Goal: Use online tool/utility: Utilize a website feature to perform a specific function

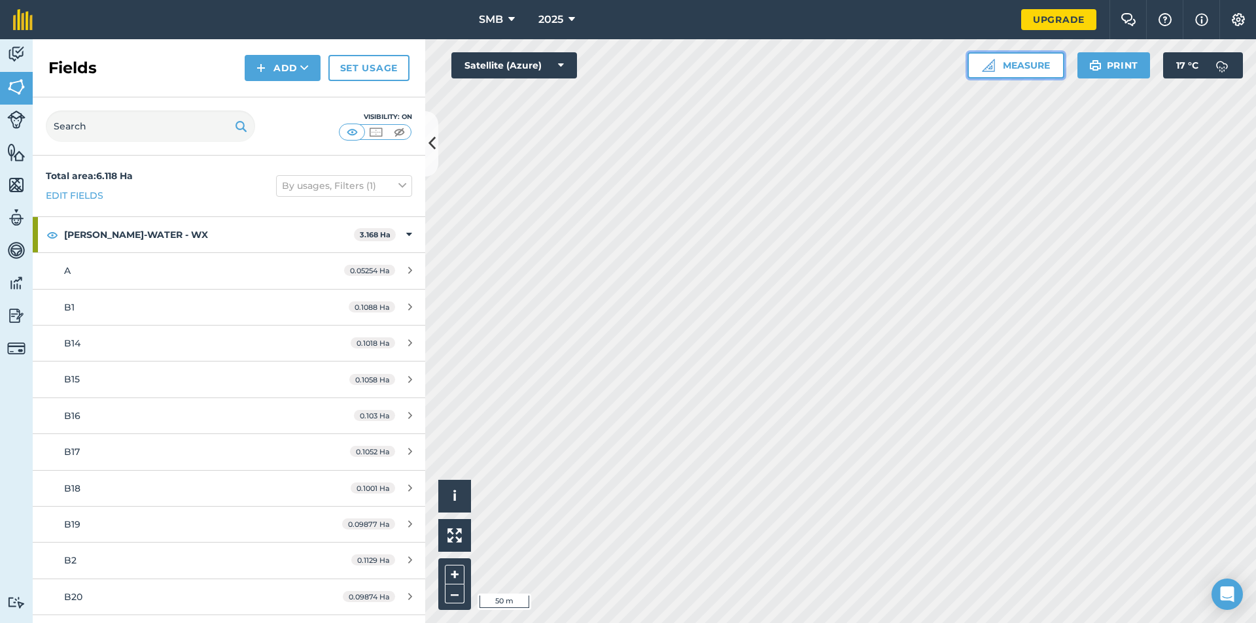
click at [1039, 69] on button "Measure" at bounding box center [1015, 65] width 97 height 26
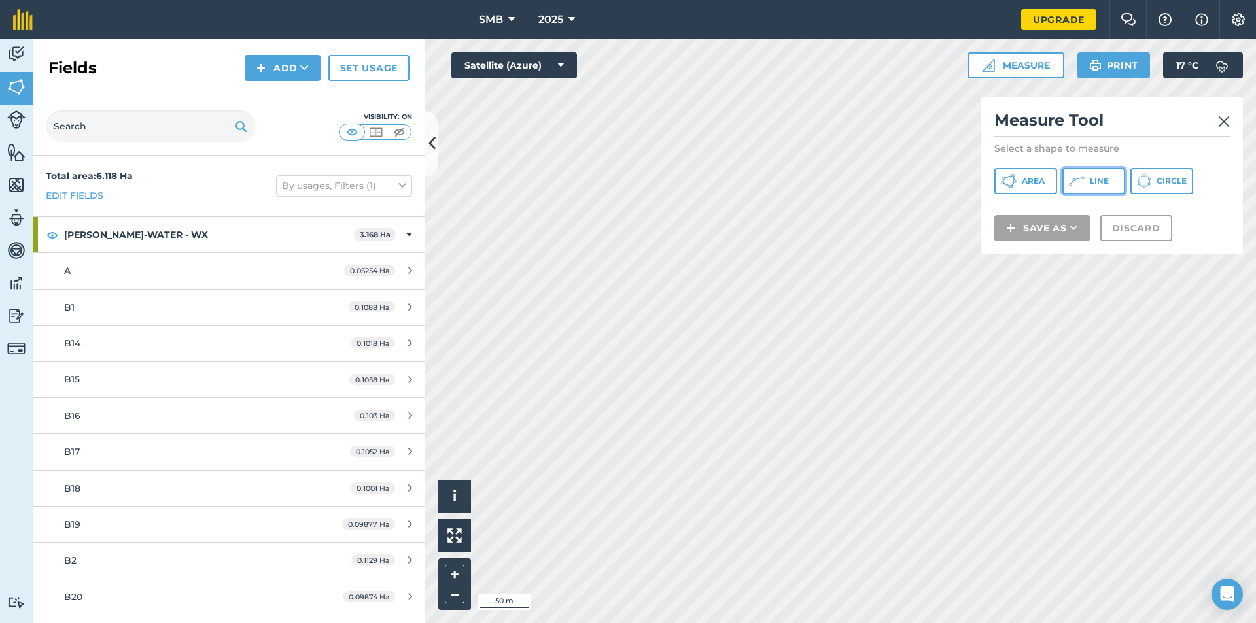
click at [1090, 177] on span "Line" at bounding box center [1099, 181] width 19 height 10
click at [1225, 126] on img at bounding box center [1224, 122] width 12 height 16
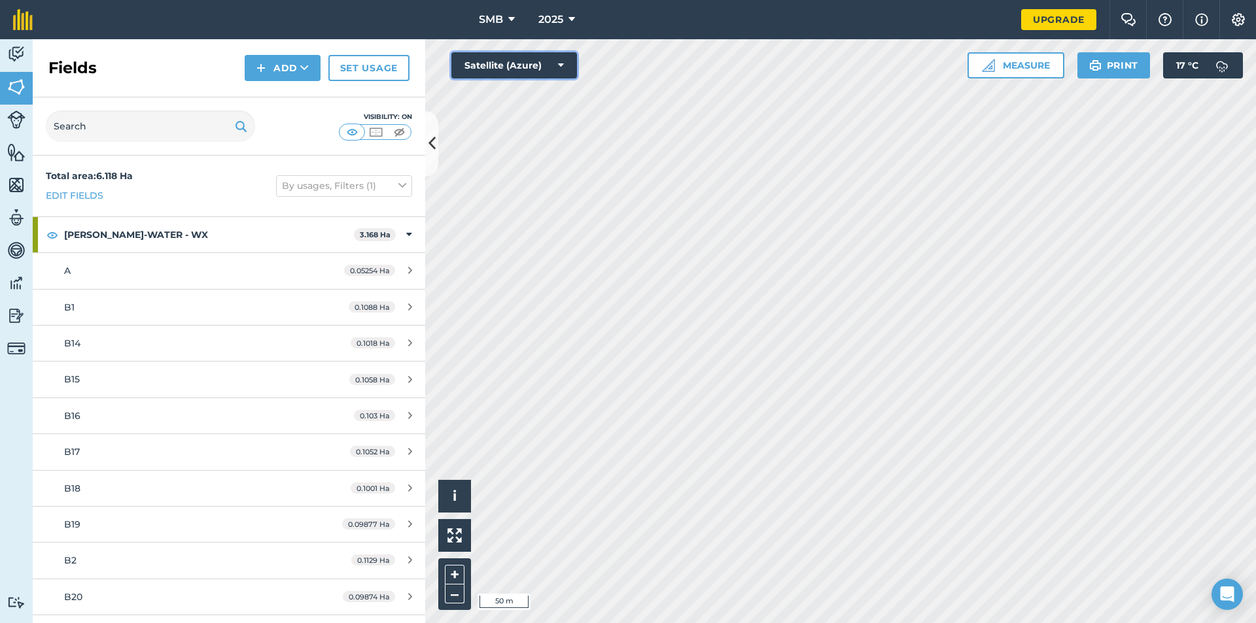
click at [561, 63] on icon at bounding box center [561, 65] width 6 height 13
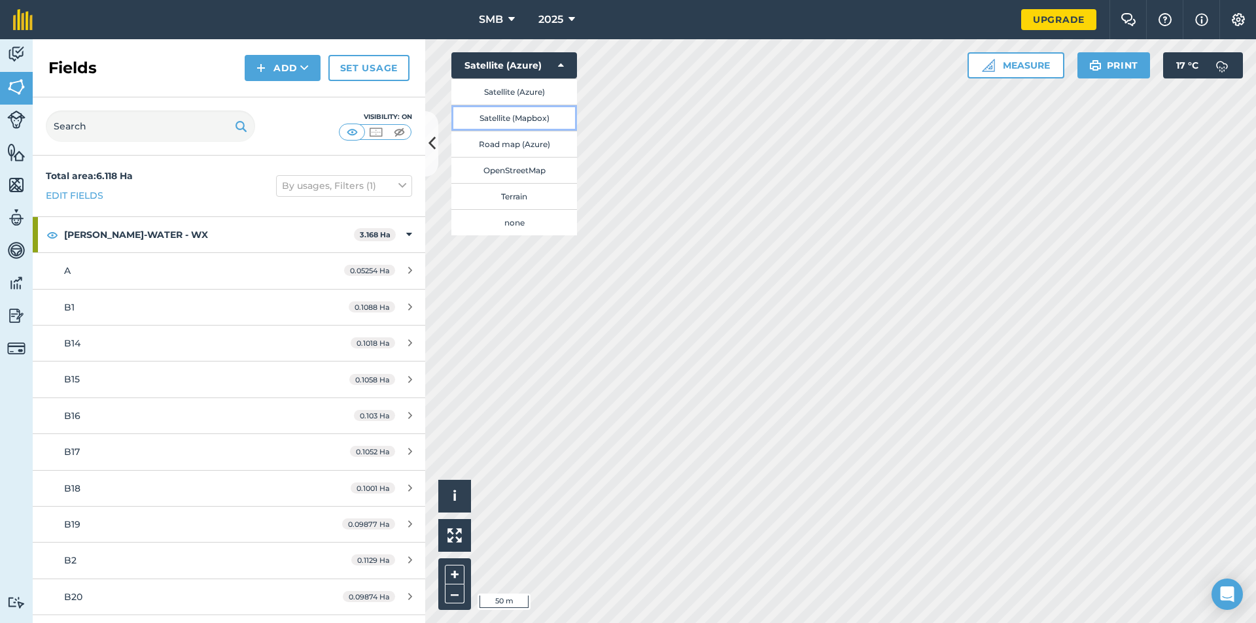
click at [498, 119] on button "Satellite (Mapbox)" at bounding box center [514, 118] width 126 height 26
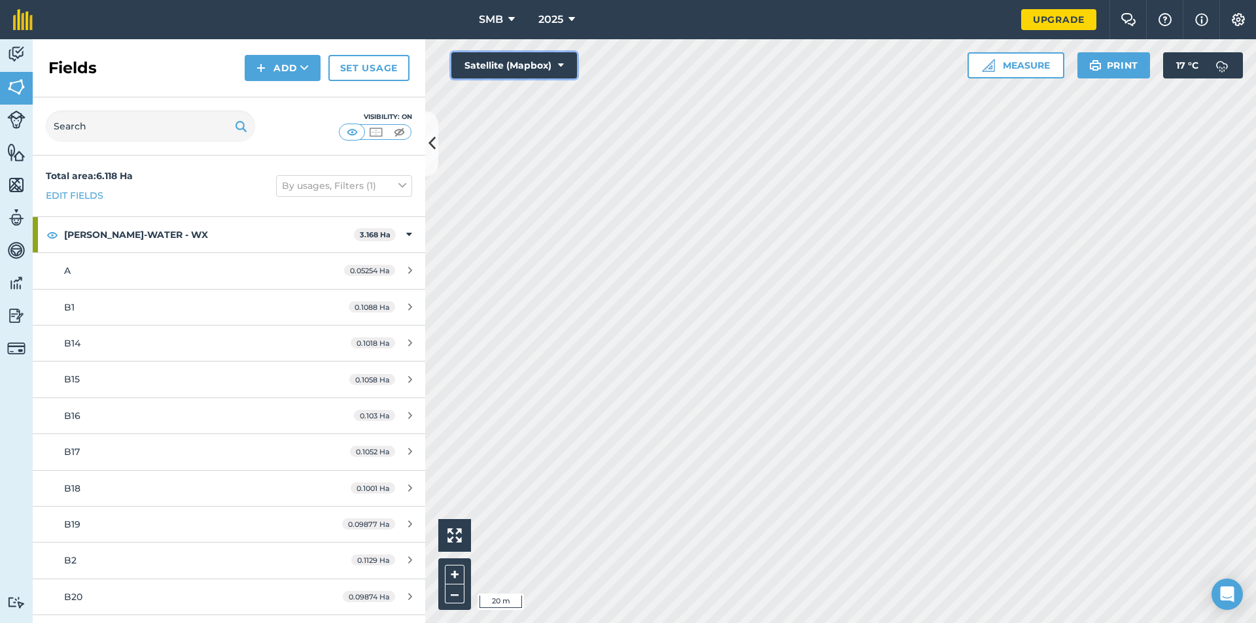
click at [547, 62] on button "Satellite (Mapbox)" at bounding box center [514, 65] width 126 height 26
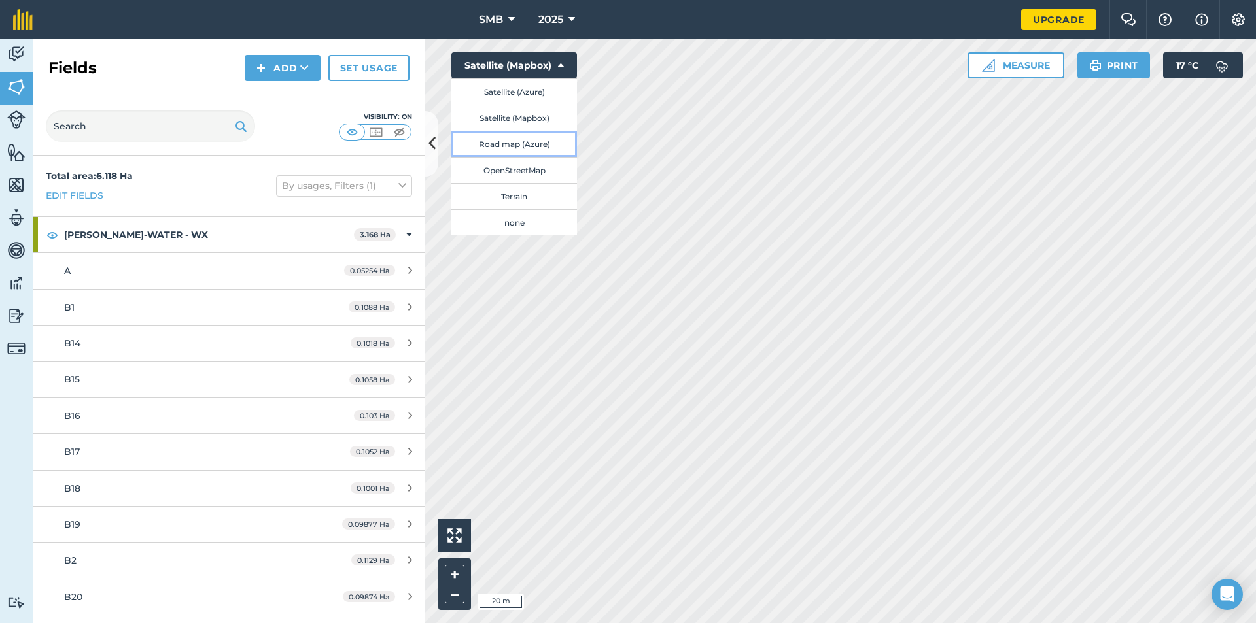
click at [540, 146] on button "Road map (Azure)" at bounding box center [514, 144] width 126 height 26
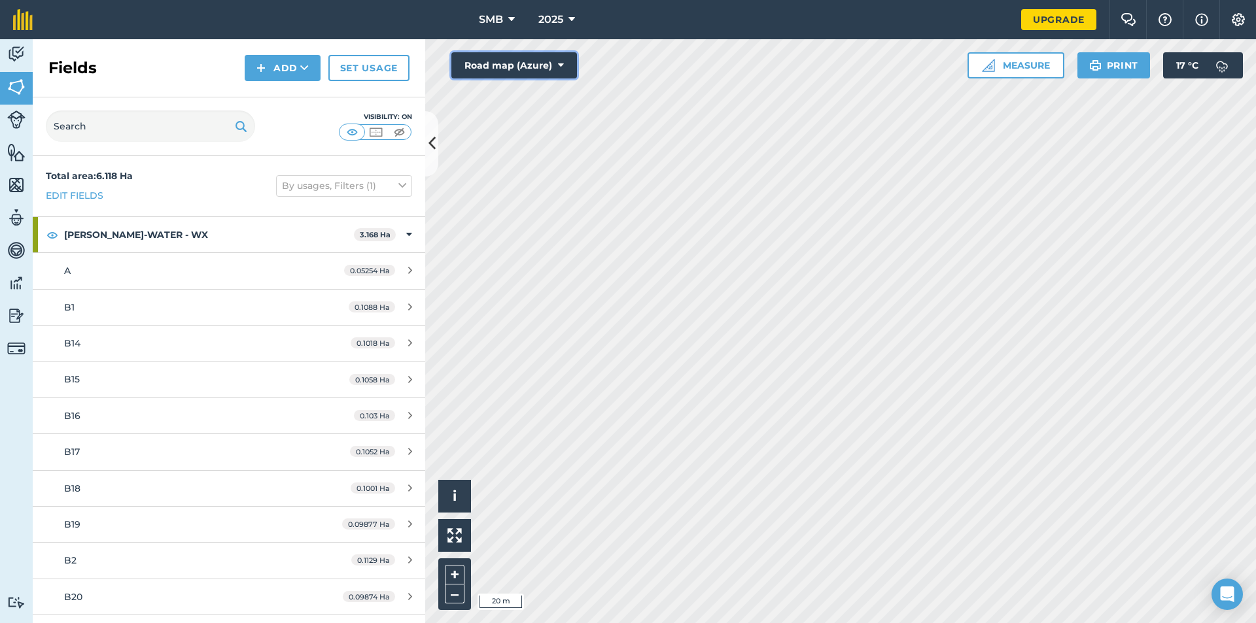
click at [560, 69] on icon at bounding box center [561, 65] width 6 height 13
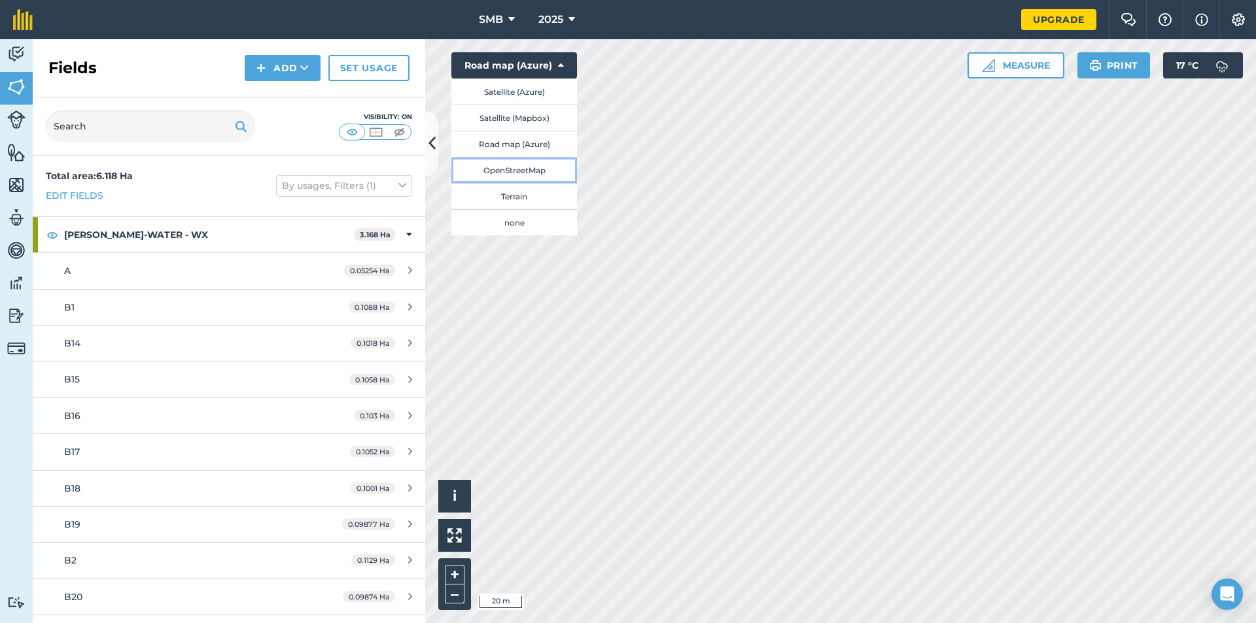
click at [533, 176] on button "OpenStreetMap" at bounding box center [514, 170] width 126 height 26
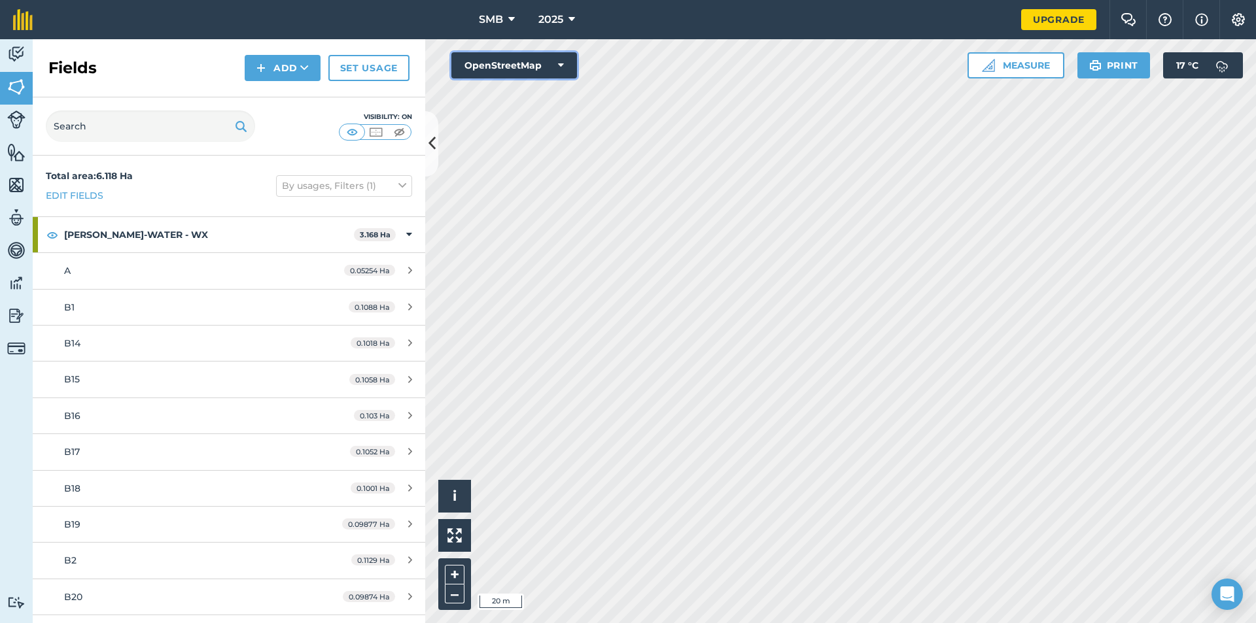
click at [566, 61] on button "OpenStreetMap" at bounding box center [514, 65] width 126 height 26
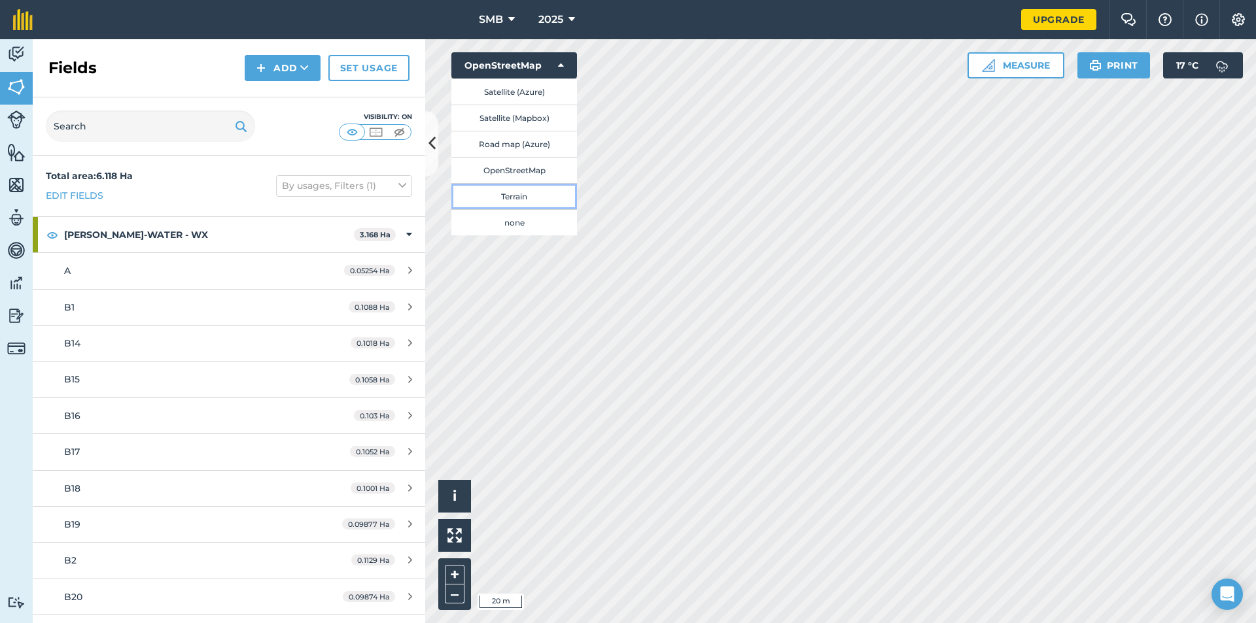
click at [517, 191] on button "Terrain" at bounding box center [514, 196] width 126 height 26
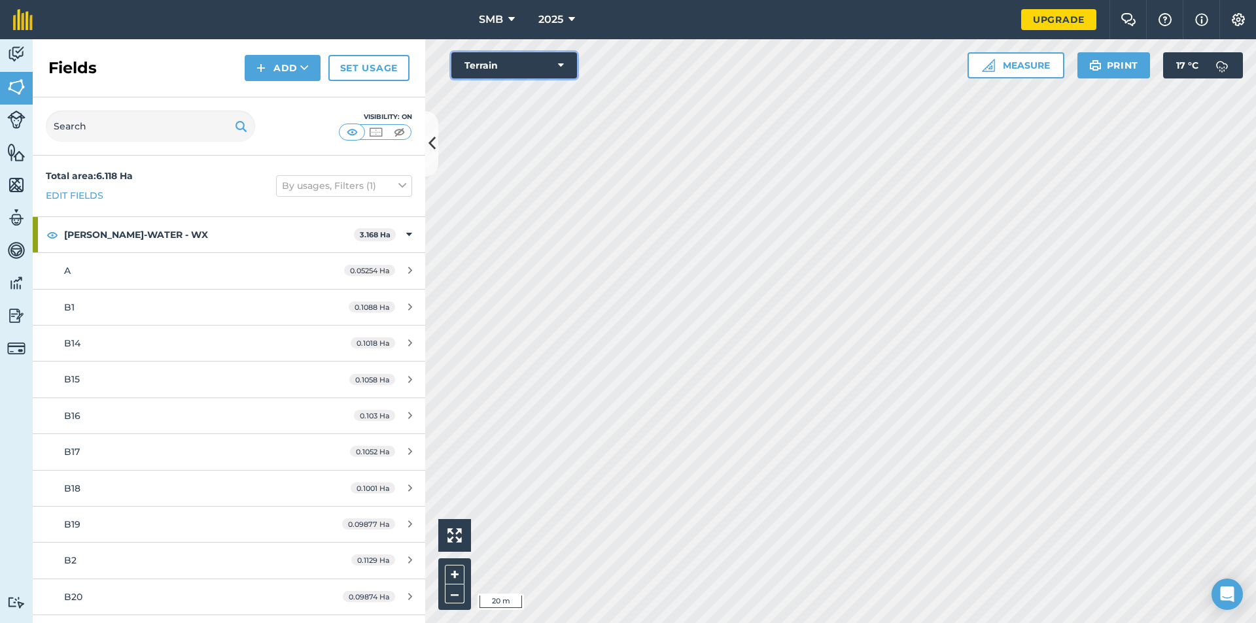
click at [560, 67] on icon at bounding box center [561, 65] width 6 height 13
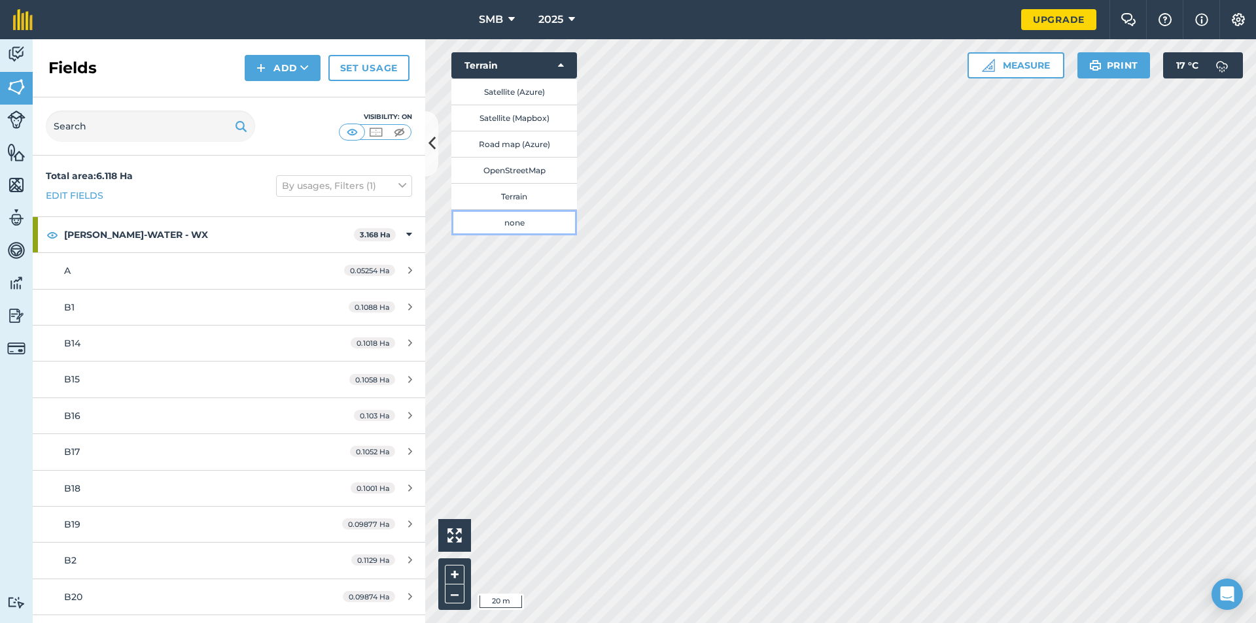
click at [521, 224] on button "none" at bounding box center [514, 222] width 126 height 26
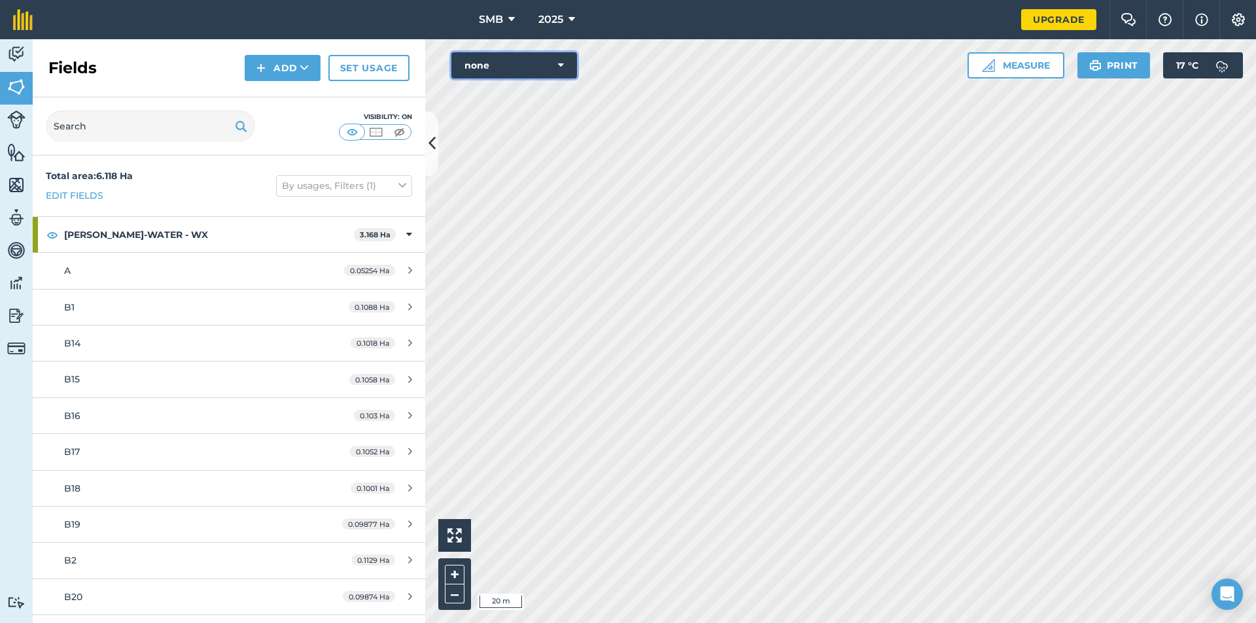
click at [560, 61] on icon at bounding box center [561, 65] width 6 height 13
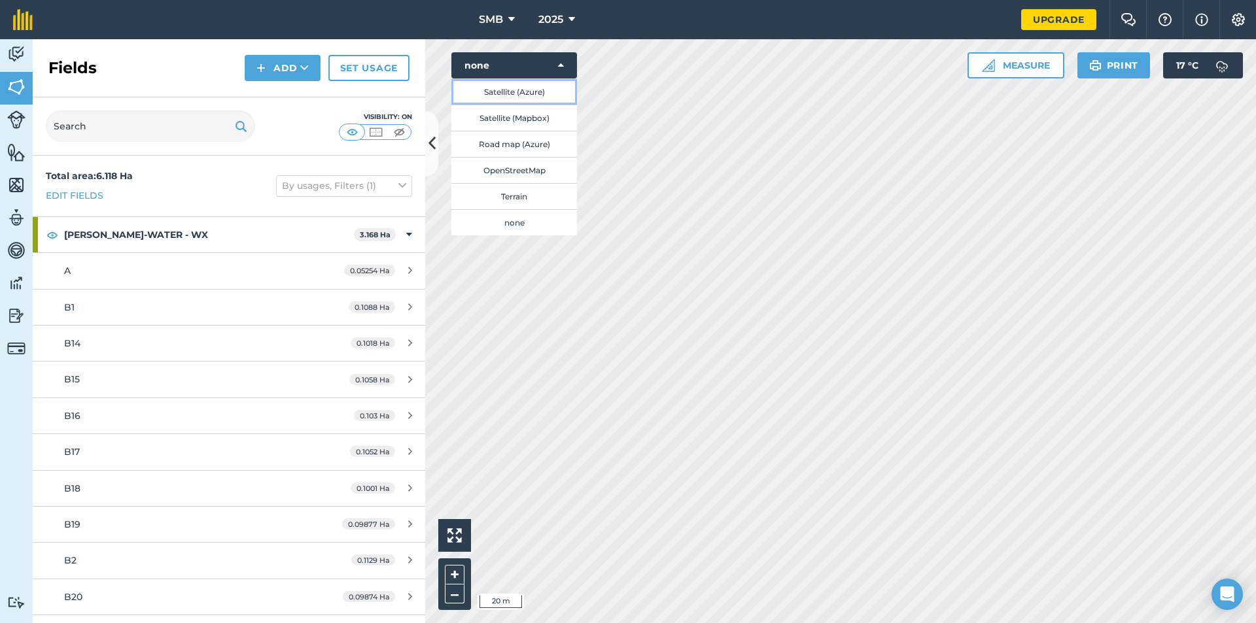
click at [541, 94] on button "Satellite (Azure)" at bounding box center [514, 91] width 126 height 26
